Goal: Transaction & Acquisition: Book appointment/travel/reservation

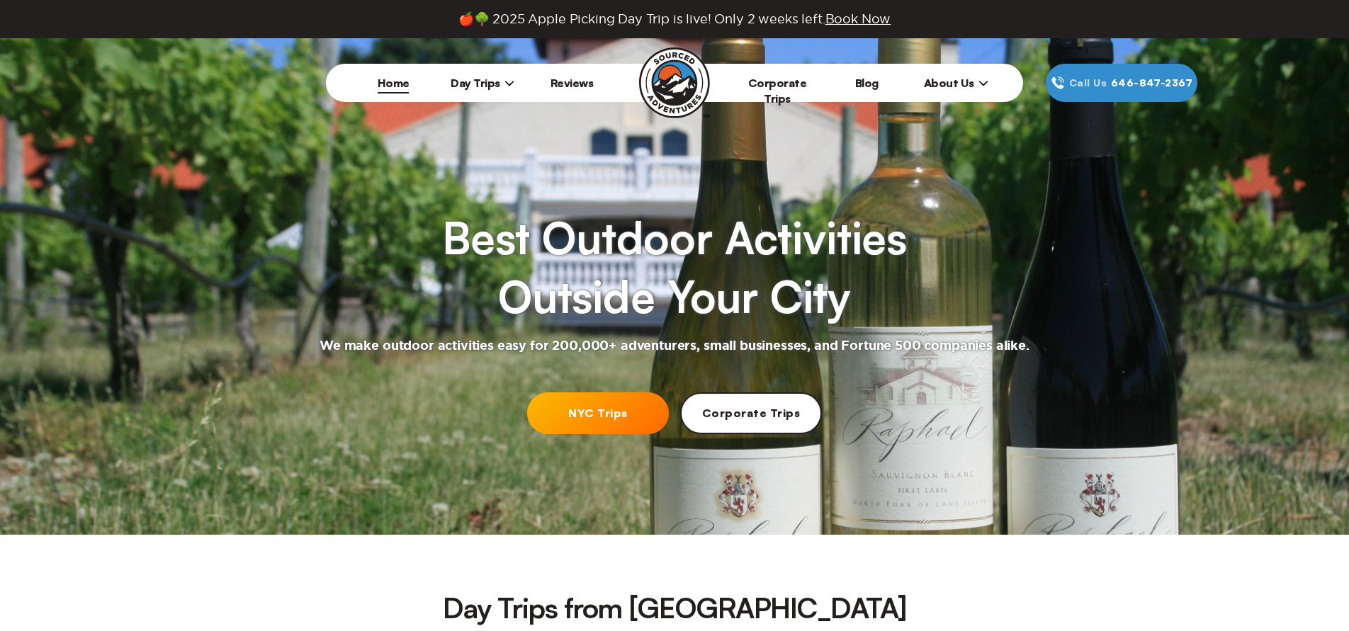
click at [744, 420] on link "Corporate Trips" at bounding box center [751, 413] width 142 height 42
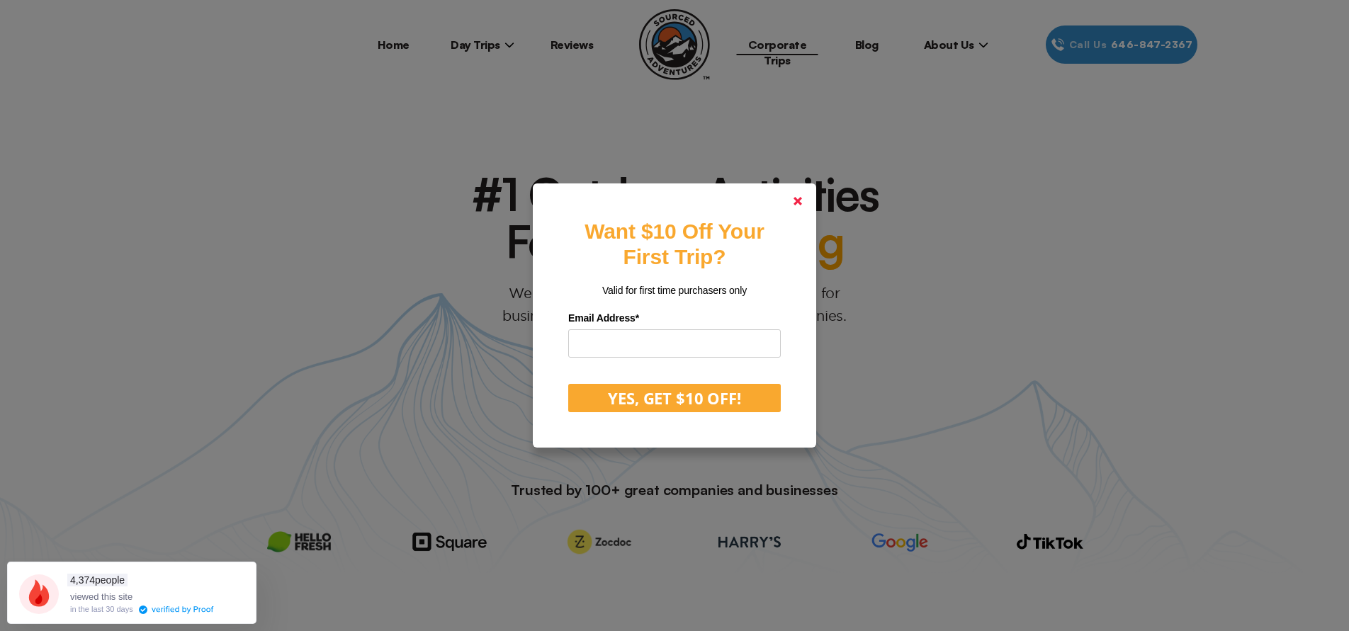
click at [805, 208] on link at bounding box center [798, 201] width 34 height 34
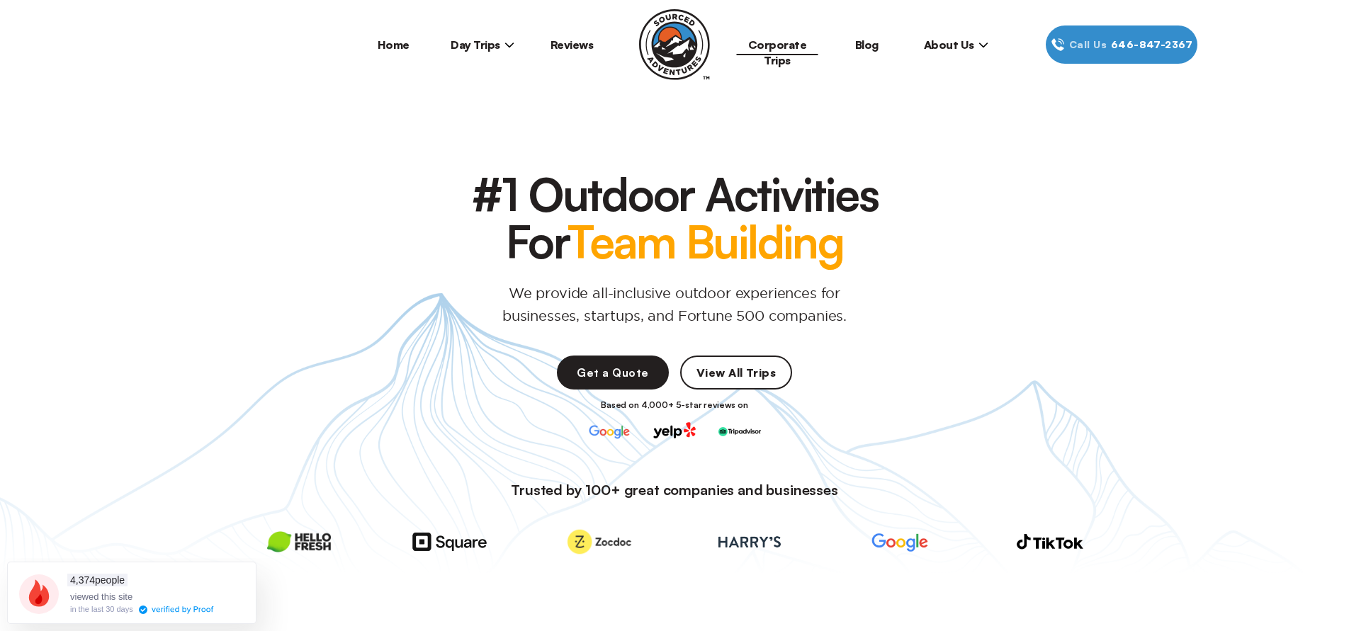
click at [740, 378] on link "View All Trips" at bounding box center [736, 373] width 112 height 34
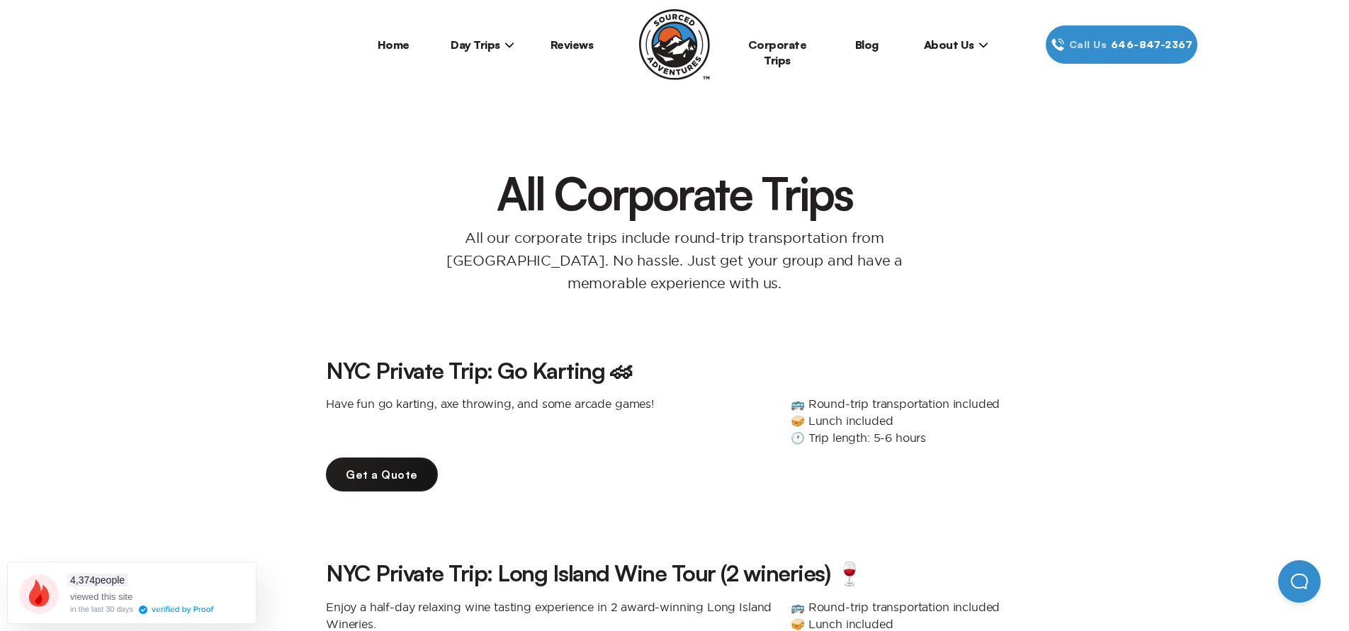
click at [781, 48] on link "Corporate Trips" at bounding box center [777, 53] width 59 height 30
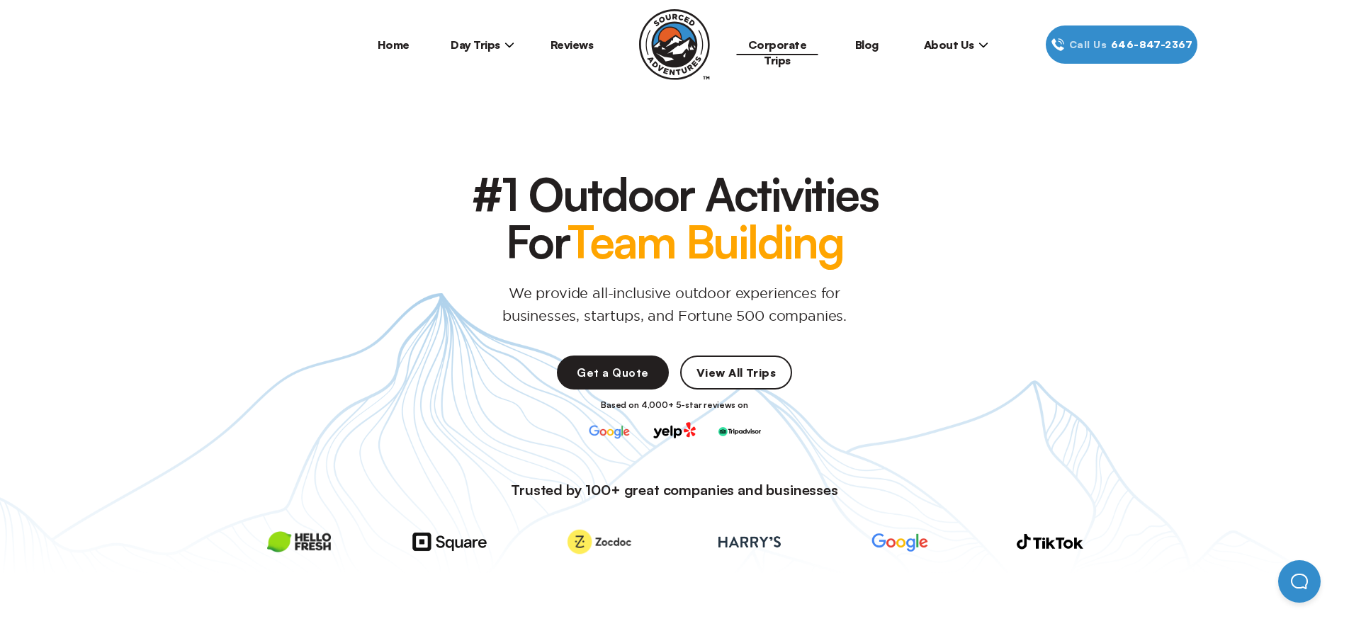
click at [754, 366] on link "View All Trips" at bounding box center [736, 373] width 112 height 34
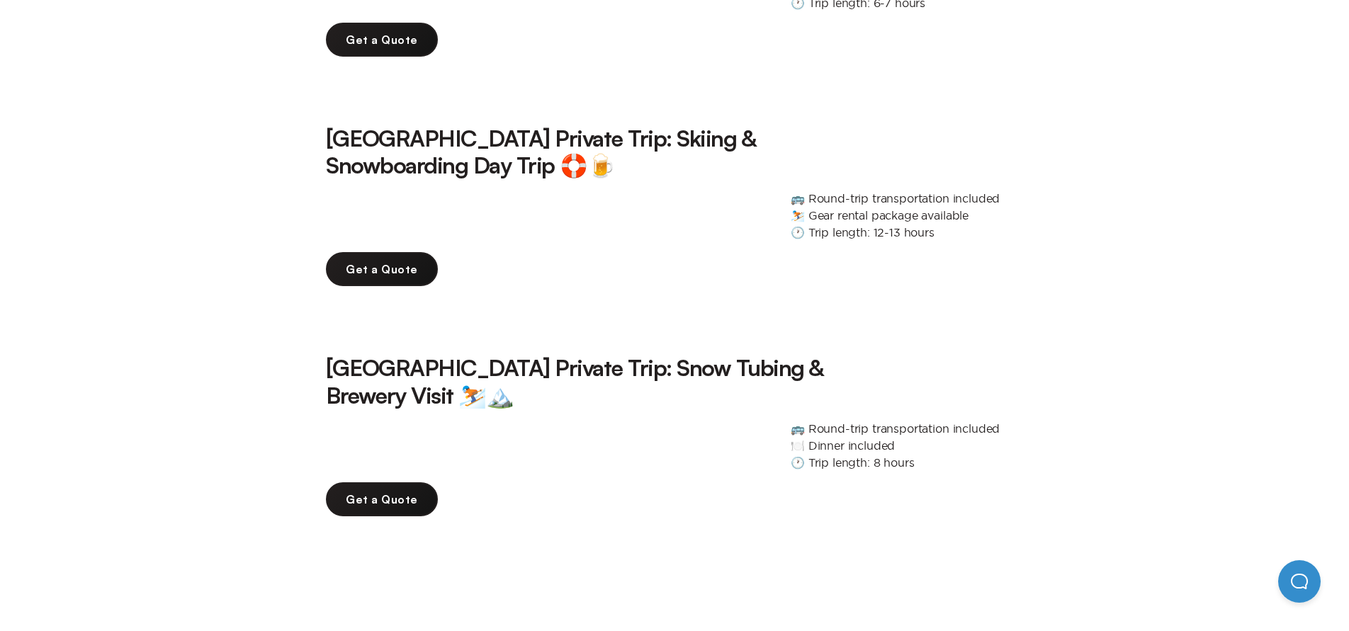
scroll to position [2325, 0]
